Goal: Information Seeking & Learning: Learn about a topic

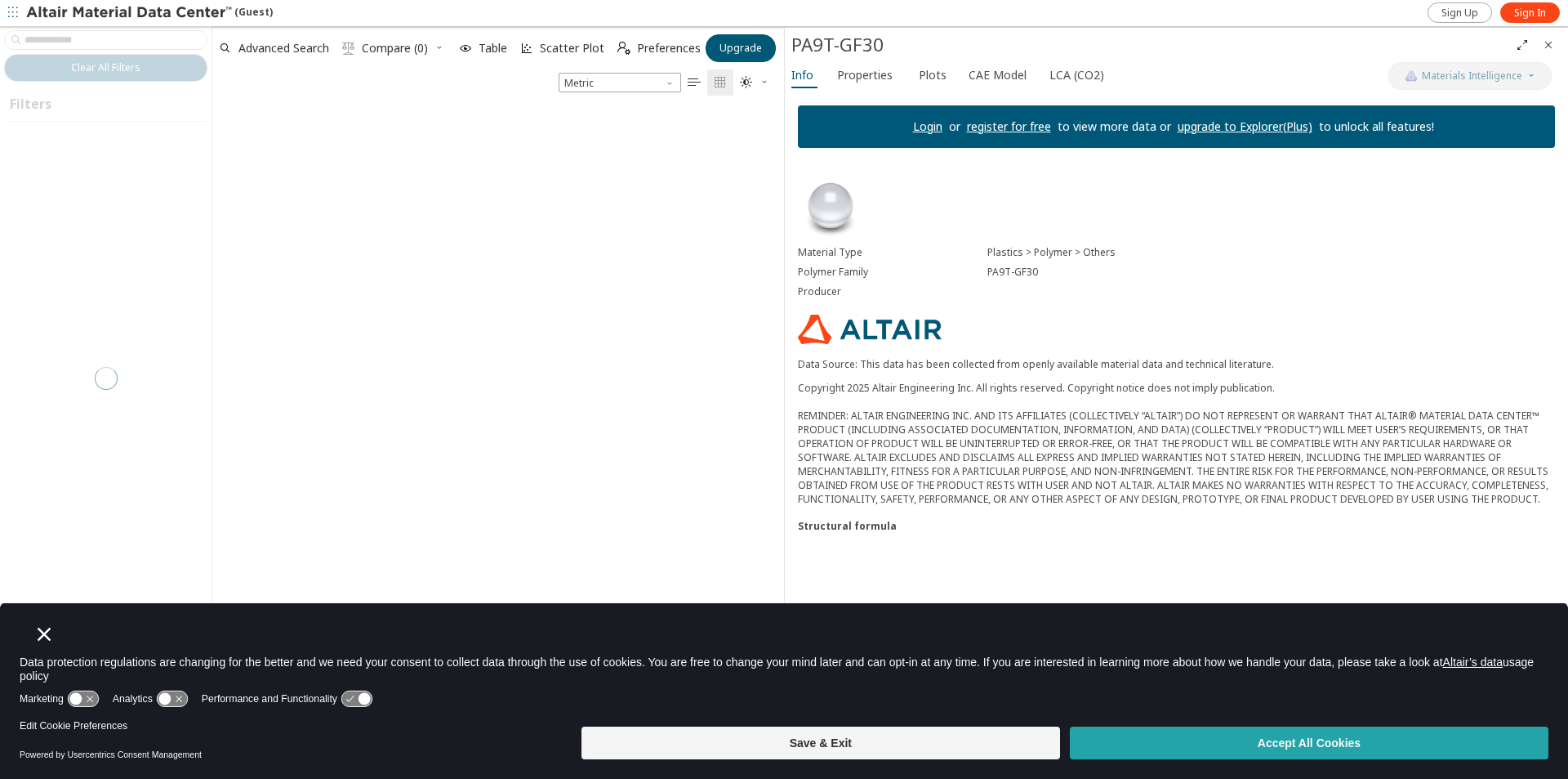
click at [1241, 741] on button "Accept All Cookies" at bounding box center [1309, 742] width 479 height 32
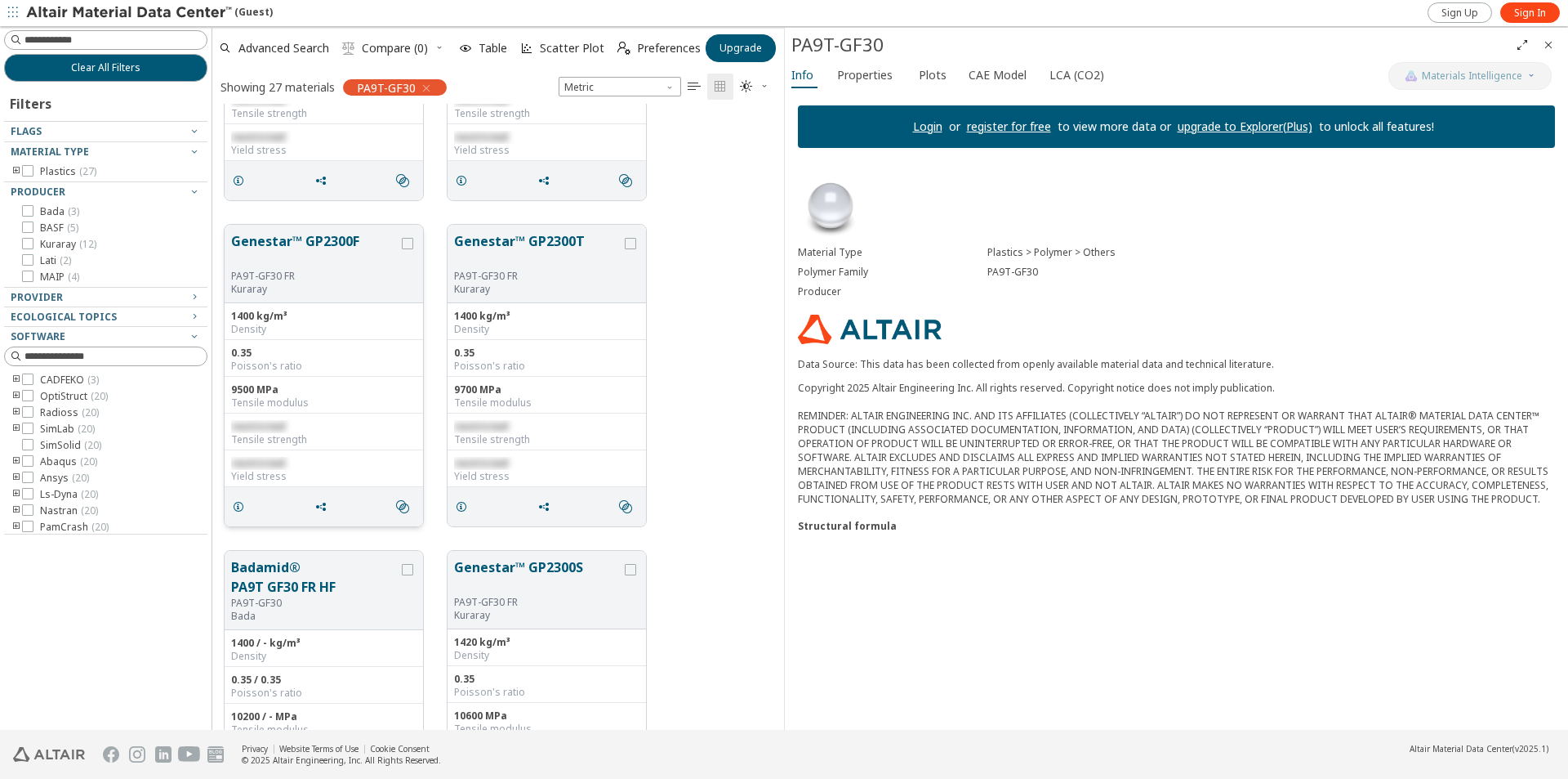
scroll to position [654, 0]
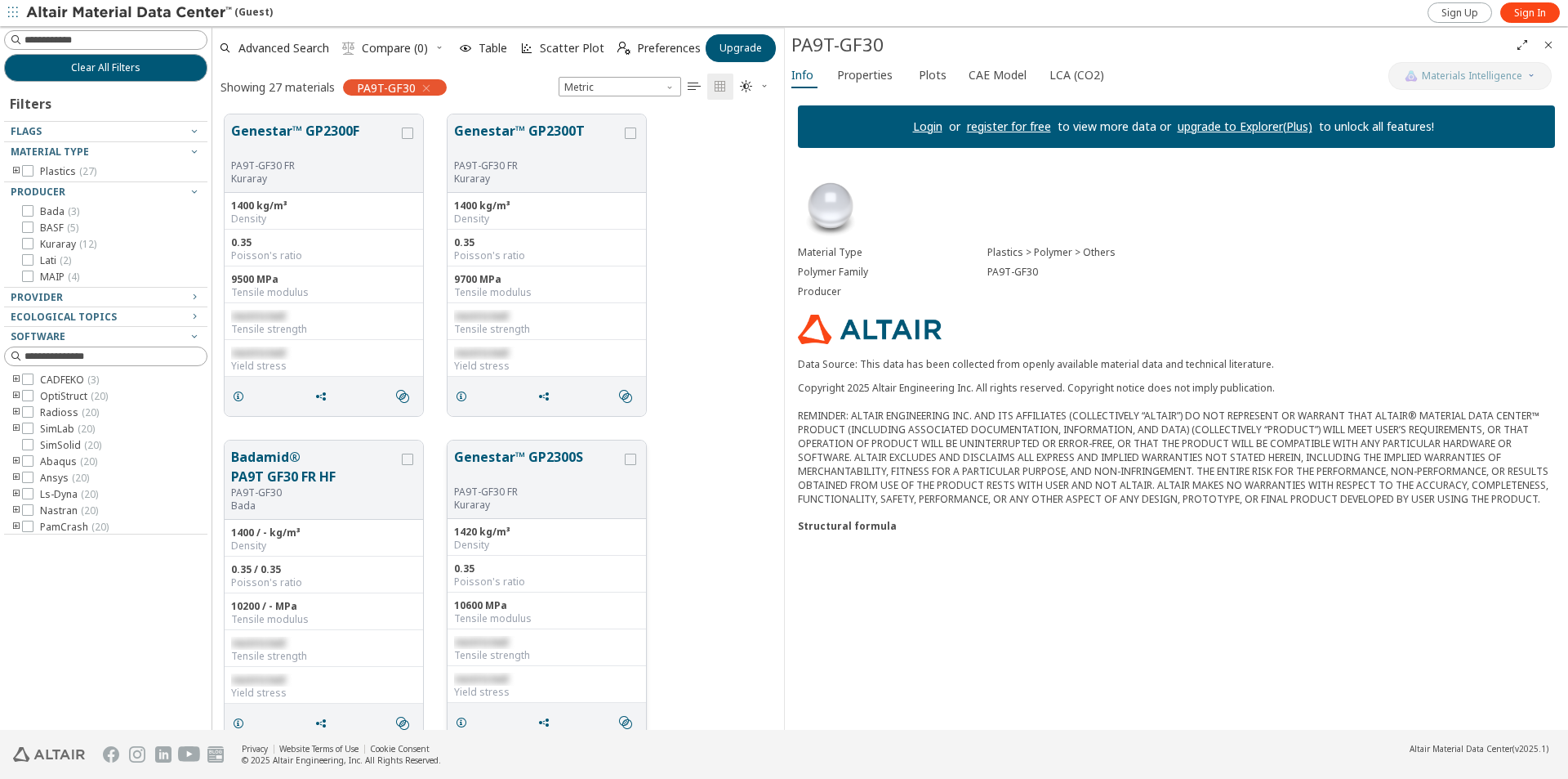
click at [536, 456] on button "Genestar™ GP2300S" at bounding box center [538, 466] width 168 height 38
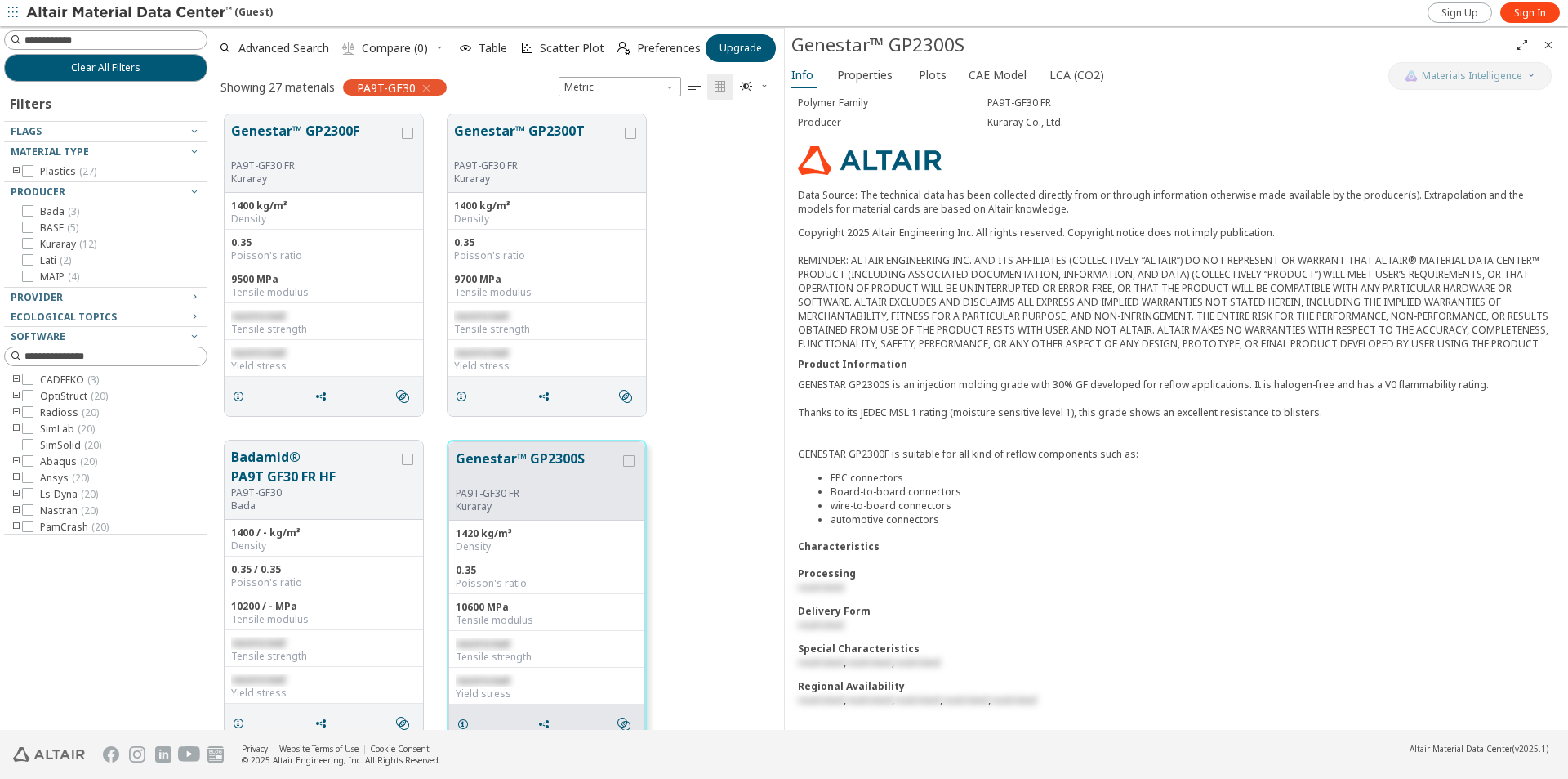
scroll to position [183, 0]
click at [877, 70] on span "Properties" at bounding box center [865, 75] width 56 height 26
